Goal: Task Accomplishment & Management: Complete application form

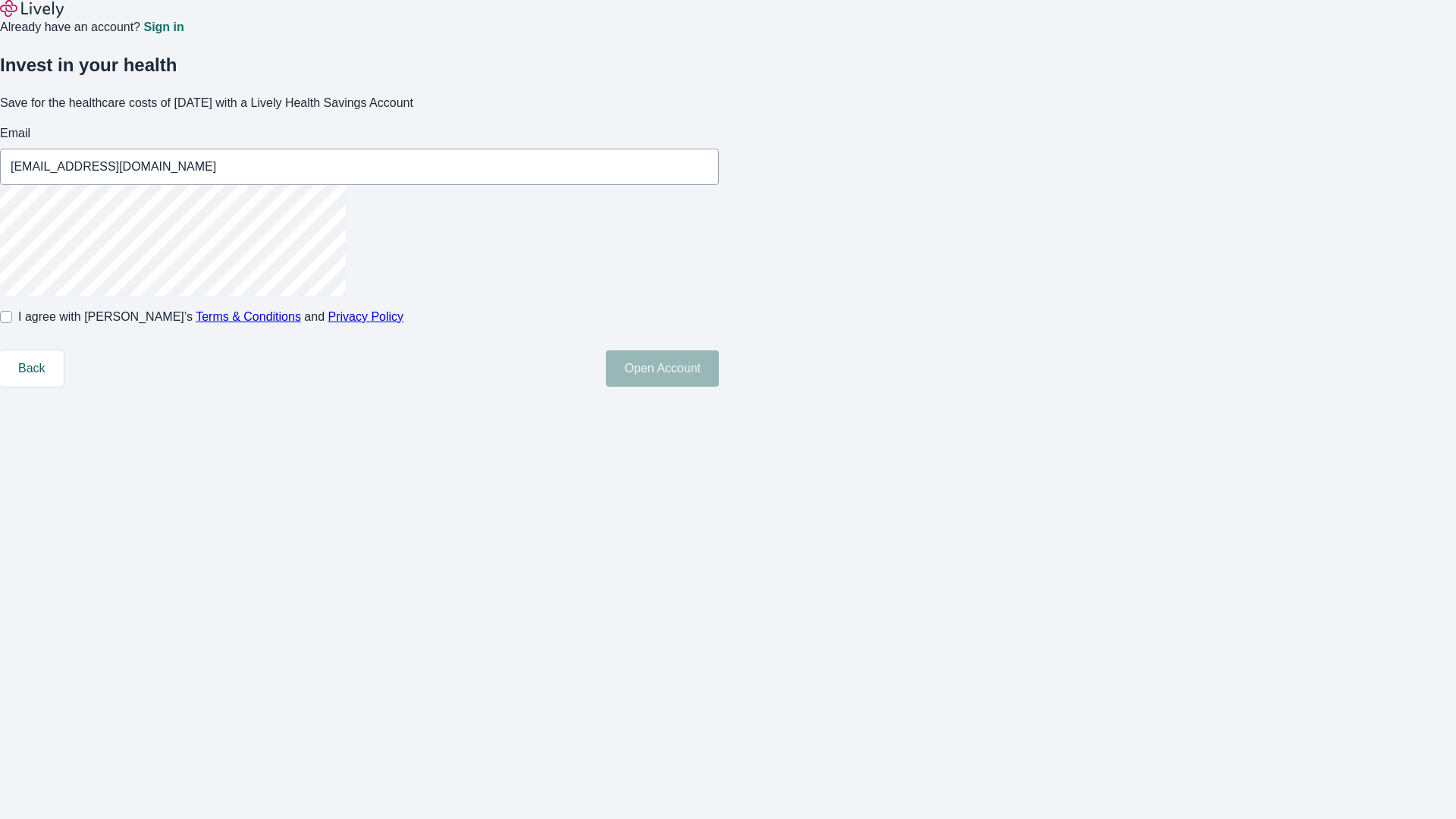
click at [13, 323] on input "I agree with Lively’s Terms & Conditions and Privacy Policy" at bounding box center [6, 317] width 13 height 13
checkbox input "true"
click at [719, 387] on button "Open Account" at bounding box center [661, 369] width 113 height 37
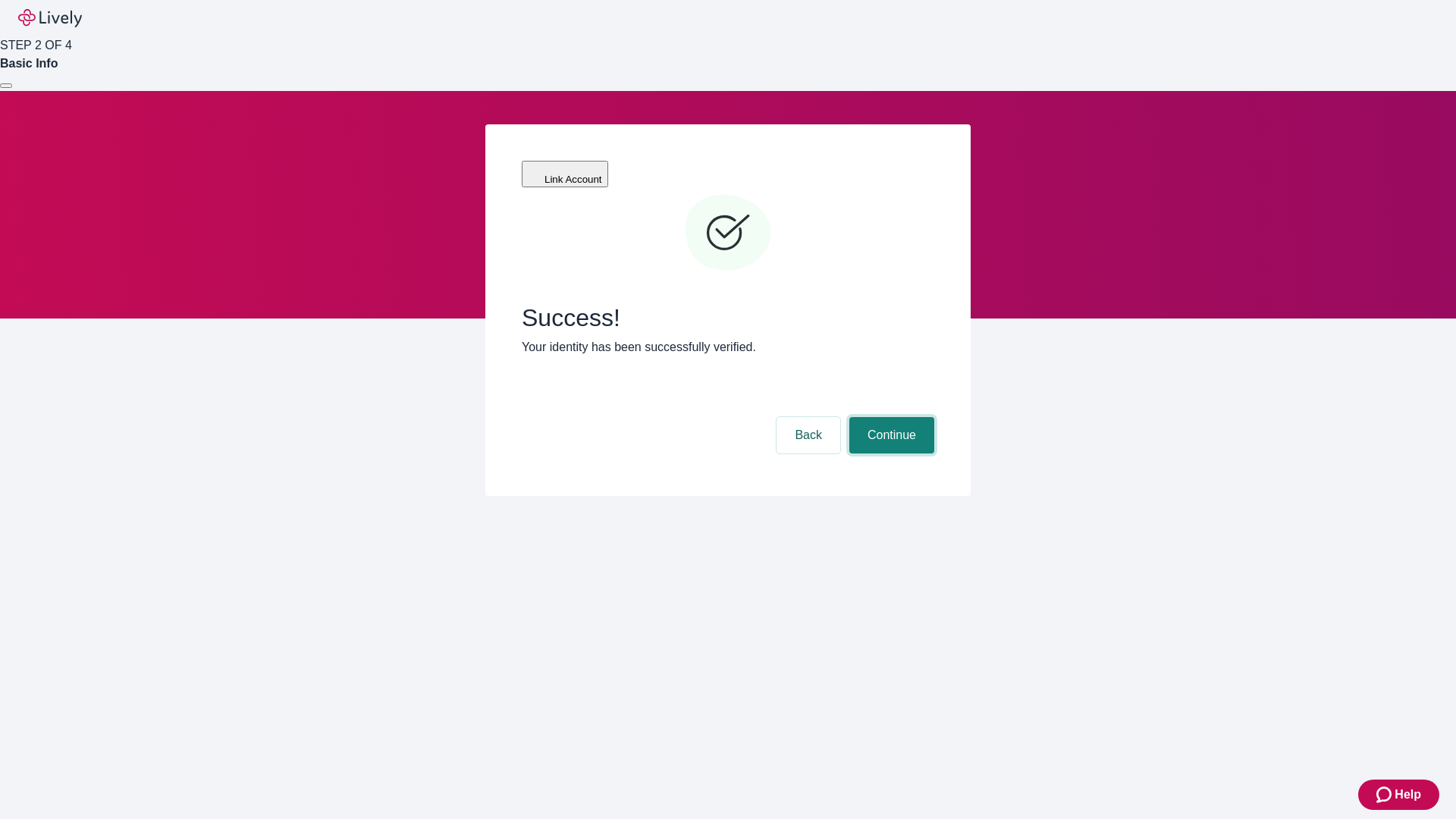
click at [890, 417] on button "Continue" at bounding box center [891, 435] width 85 height 37
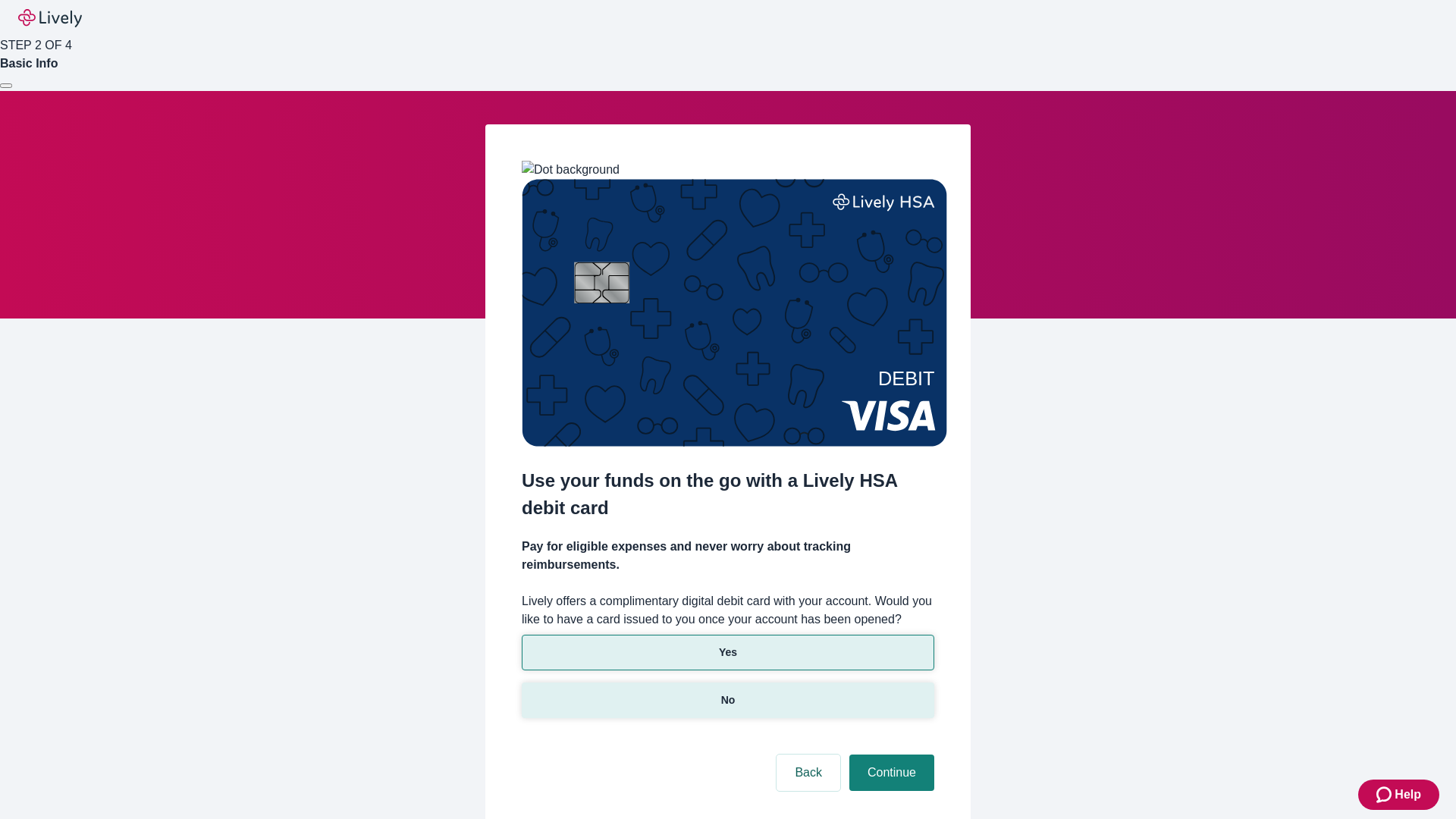
click at [727, 692] on p "No" at bounding box center [728, 700] width 14 height 16
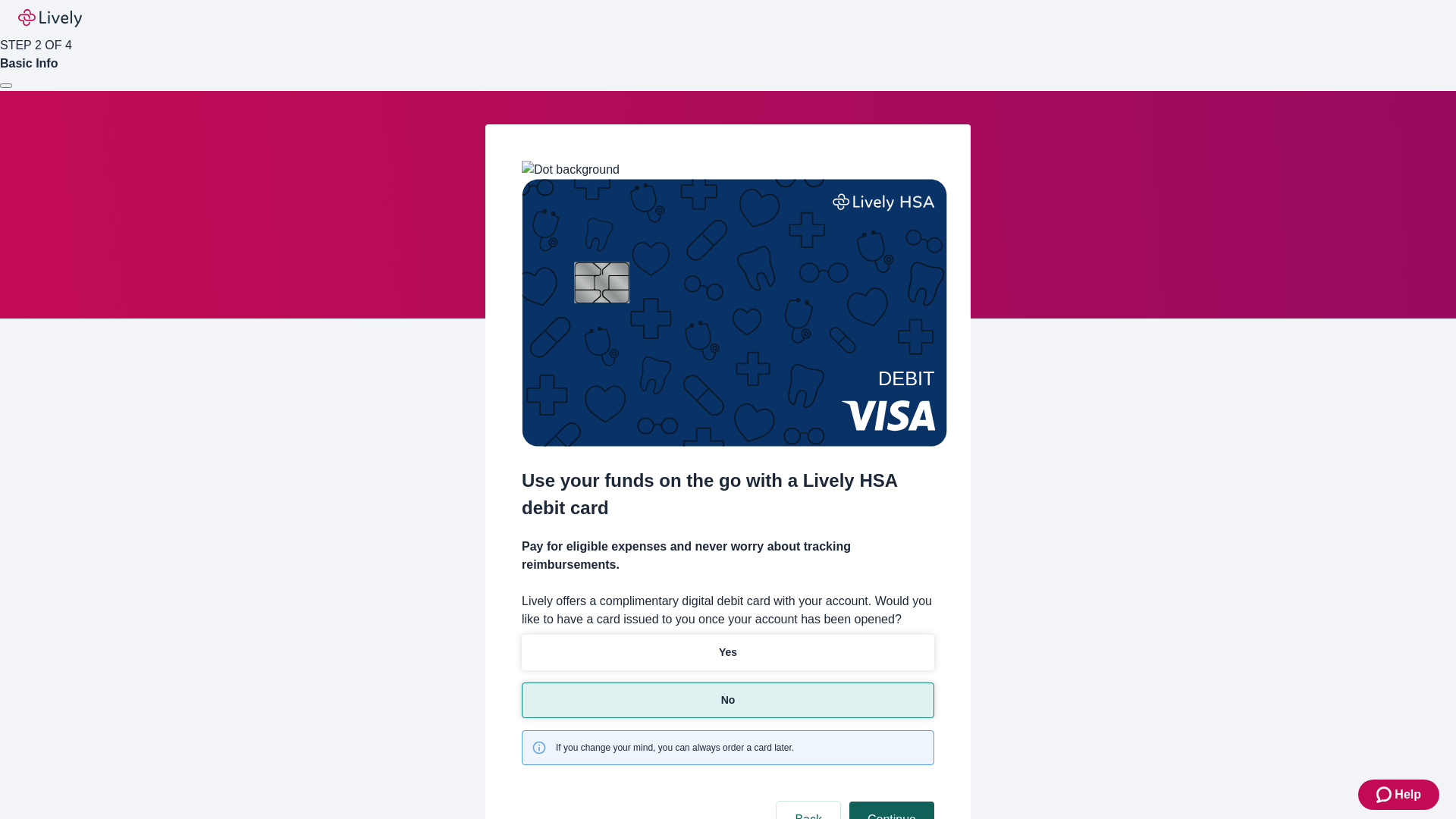
click at [890, 801] on button "Continue" at bounding box center [891, 820] width 85 height 37
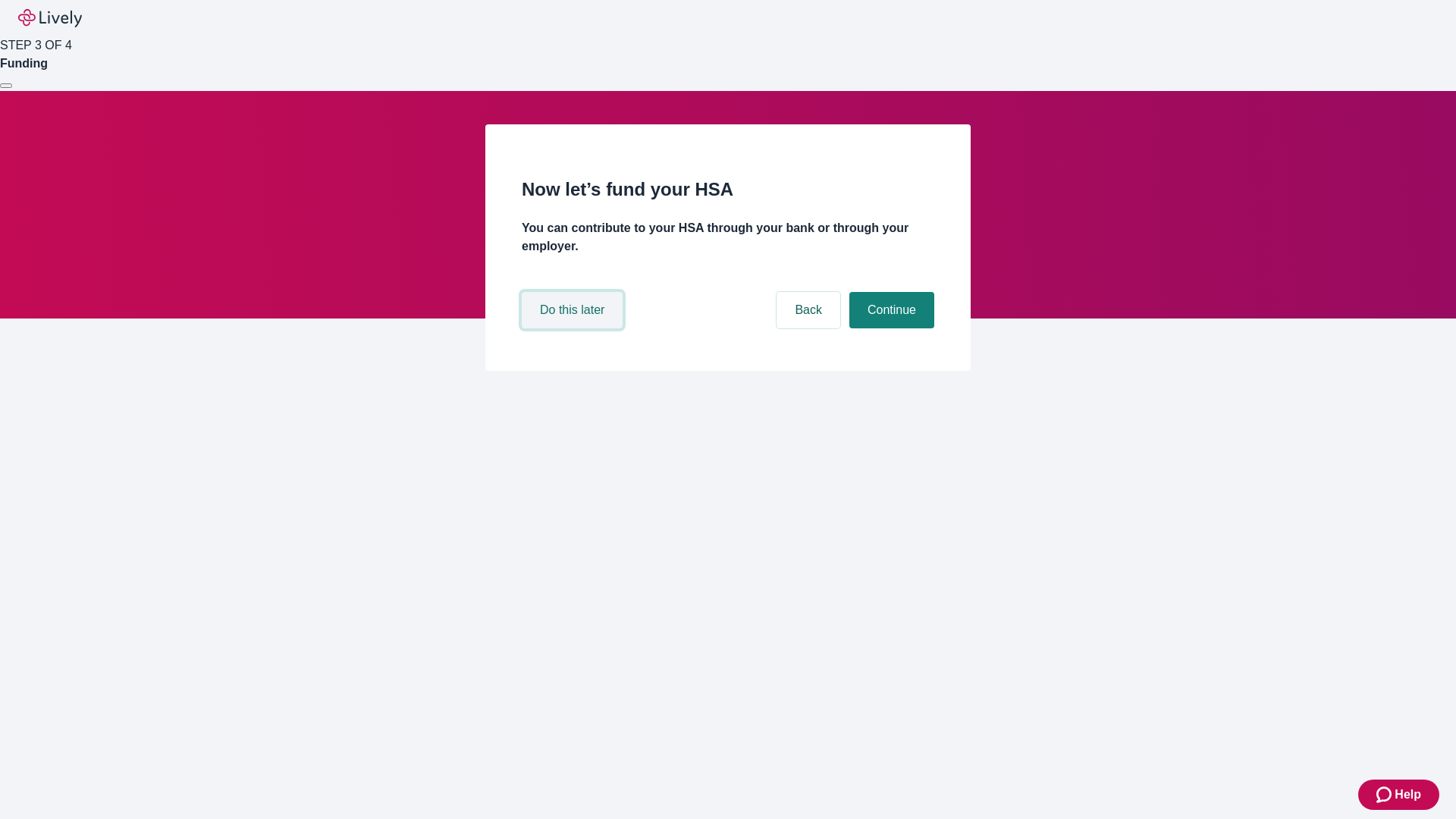
click at [574, 329] on button "Do this later" at bounding box center [572, 310] width 101 height 37
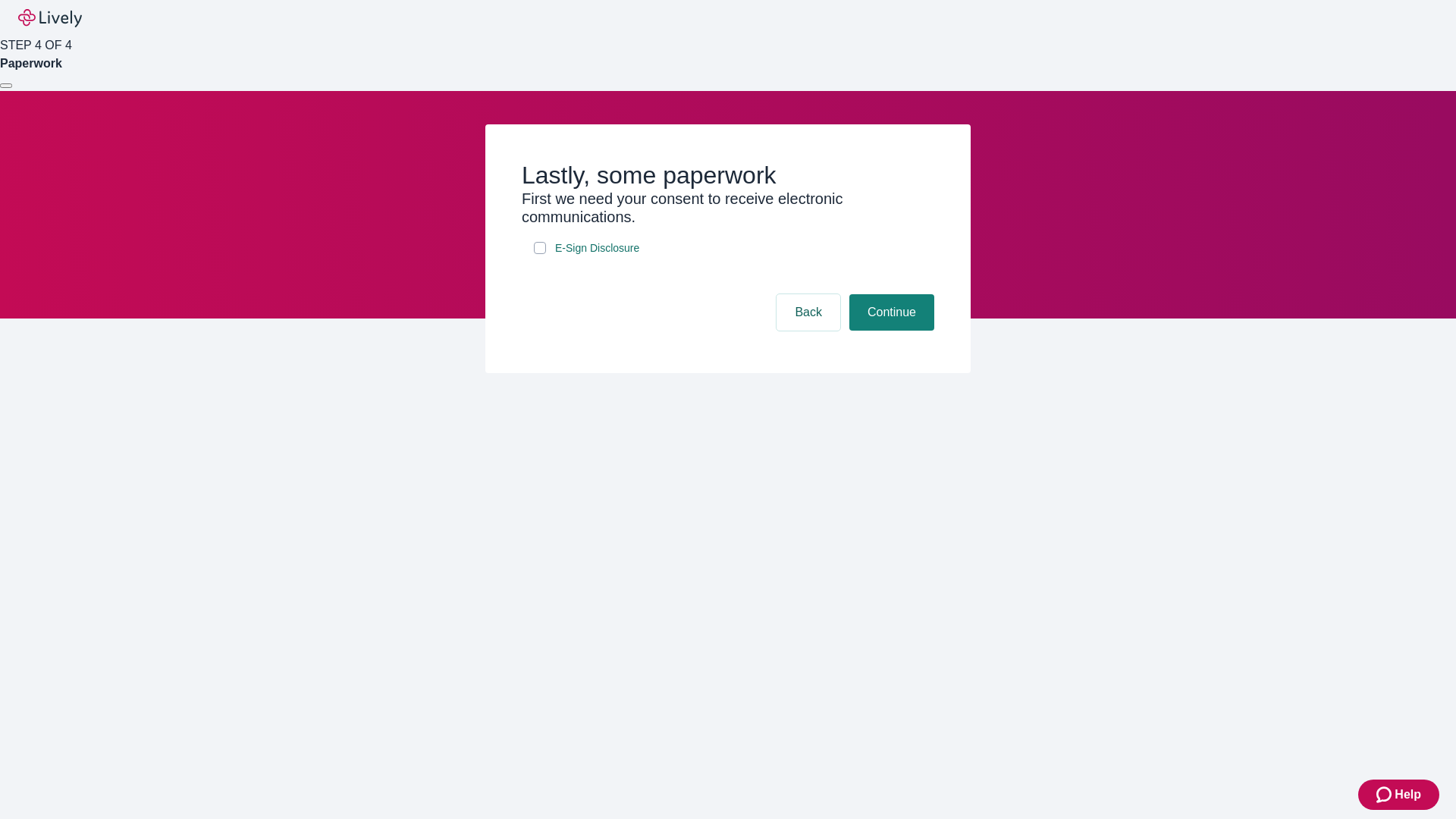
click at [540, 254] on input "E-Sign Disclosure" at bounding box center [540, 248] width 13 height 13
checkbox input "true"
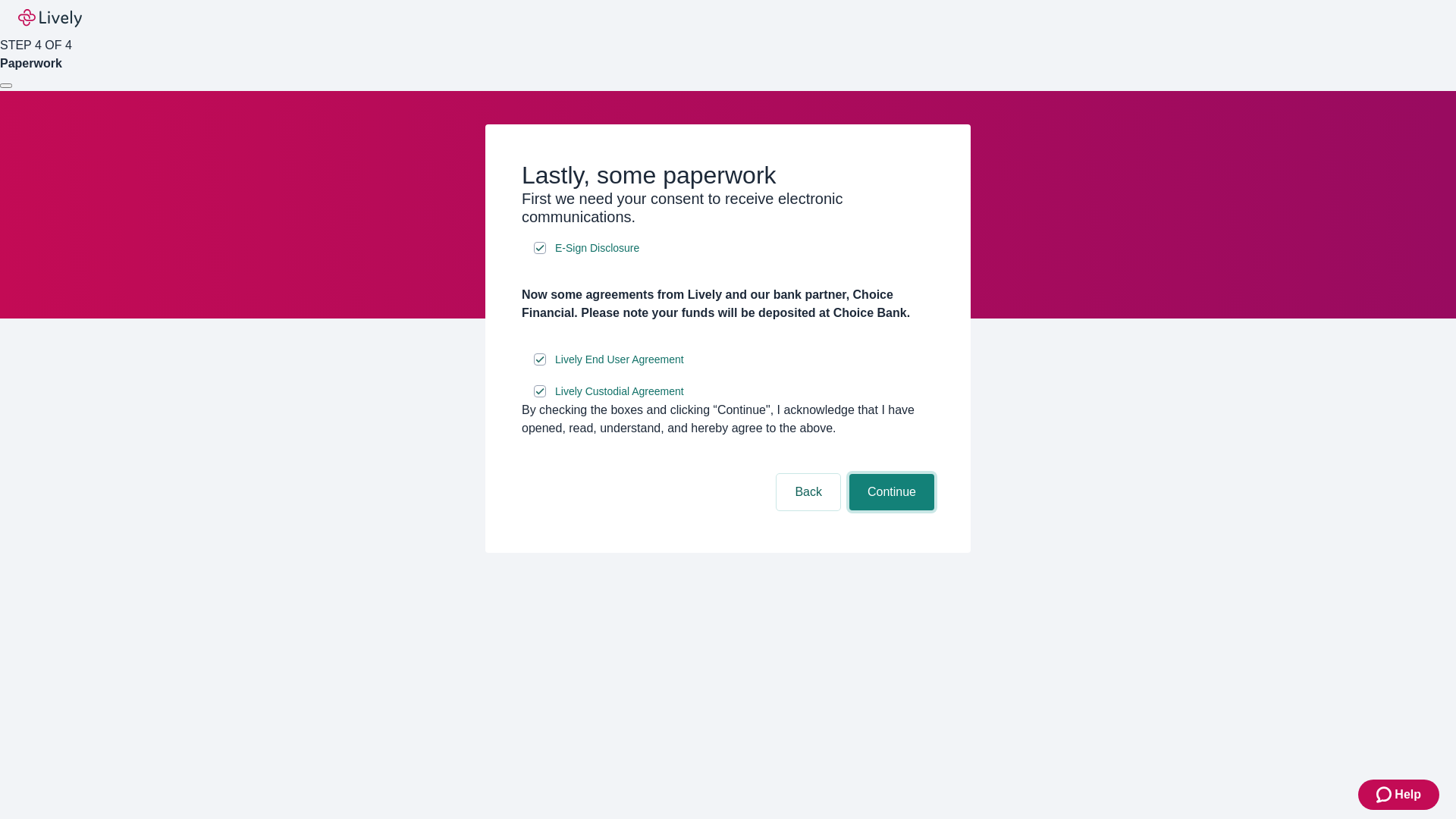
click at [890, 510] on button "Continue" at bounding box center [891, 492] width 85 height 37
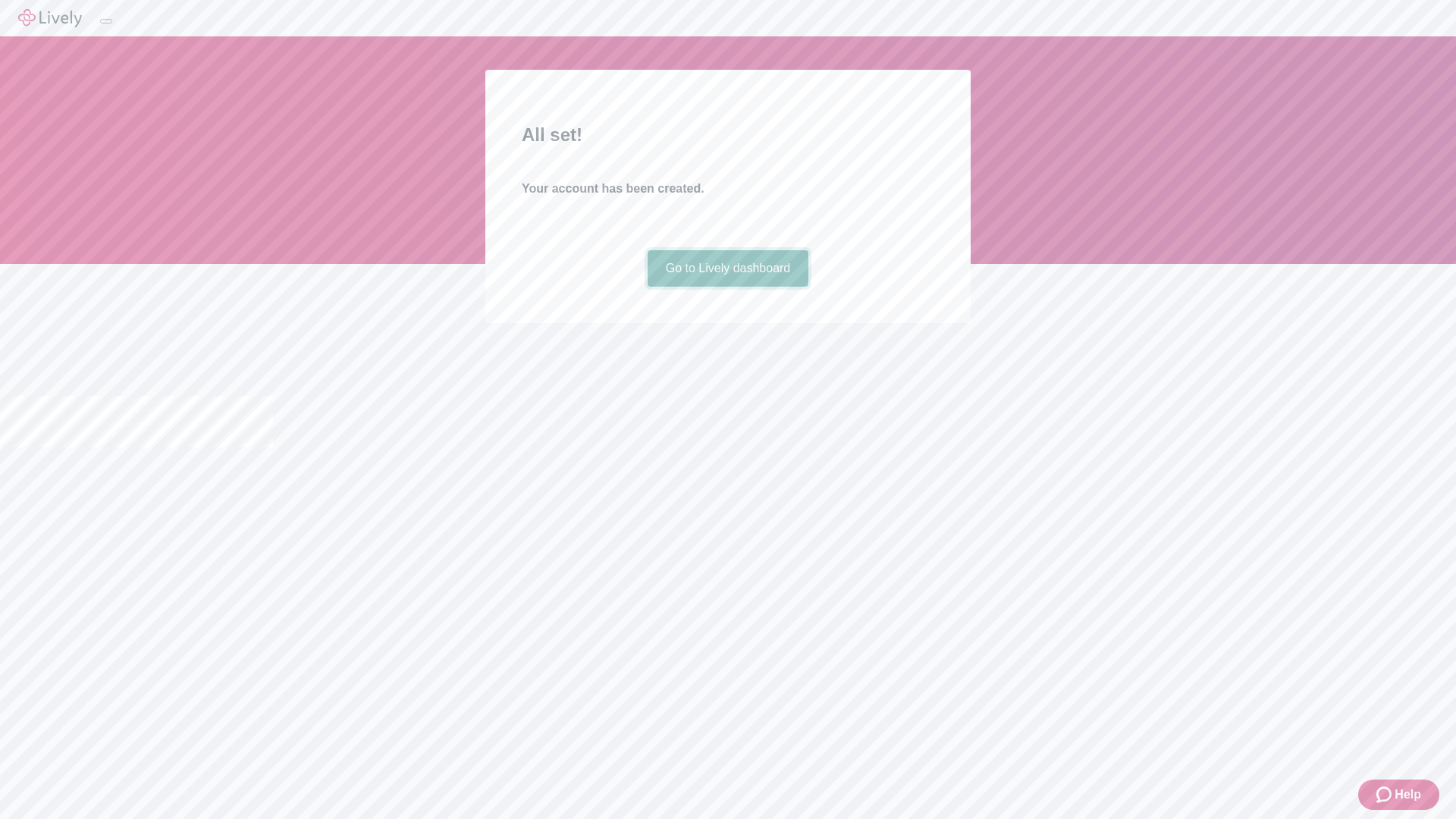
click at [727, 287] on link "Go to Lively dashboard" at bounding box center [728, 269] width 162 height 37
